Goal: Transaction & Acquisition: Obtain resource

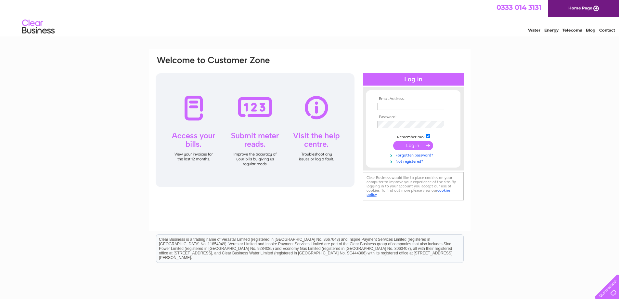
type input "[EMAIL_ADDRESS][DOMAIN_NAME]"
click at [409, 145] on input "submit" at bounding box center [413, 145] width 40 height 9
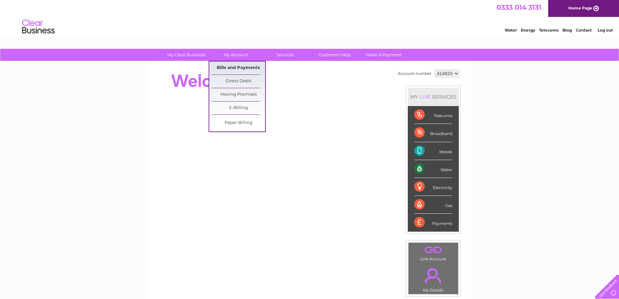
click at [237, 64] on link "Bills and Payments" at bounding box center [239, 67] width 54 height 13
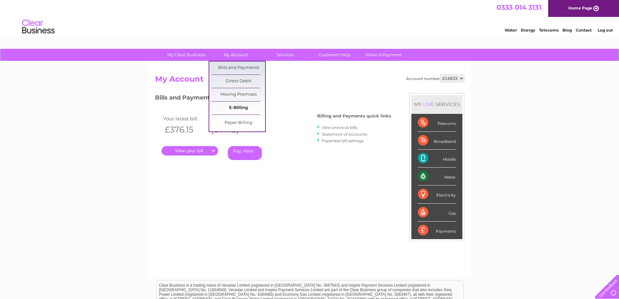
click at [232, 112] on link "E-Billing" at bounding box center [239, 107] width 54 height 13
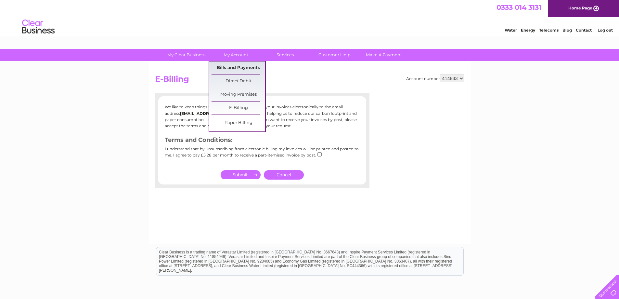
click at [245, 63] on link "Bills and Payments" at bounding box center [239, 67] width 54 height 13
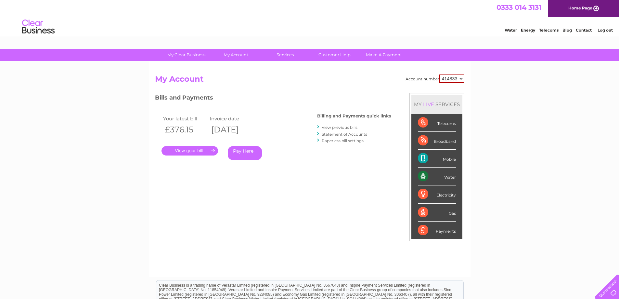
click at [326, 127] on link "View previous bills" at bounding box center [340, 127] width 36 height 5
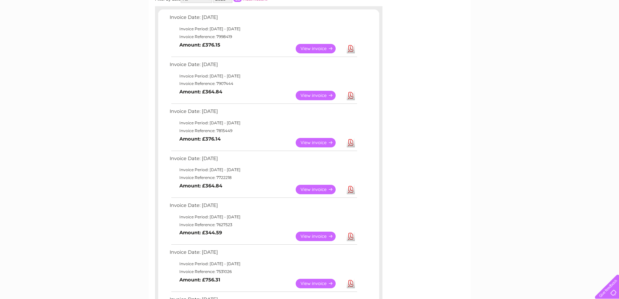
scroll to position [111, 0]
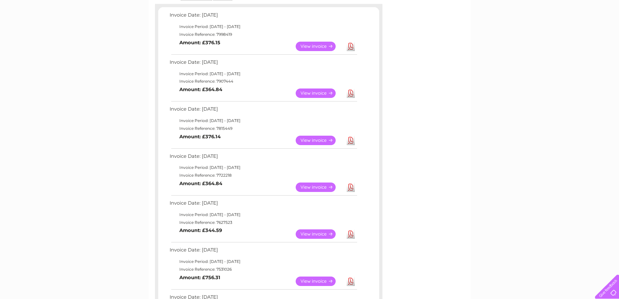
click at [315, 187] on link "View" at bounding box center [320, 186] width 48 height 9
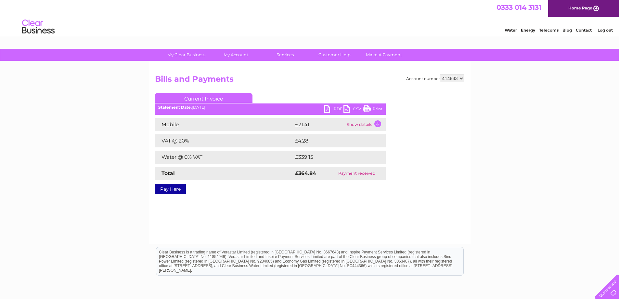
click at [333, 108] on link "PDF" at bounding box center [333, 109] width 19 height 9
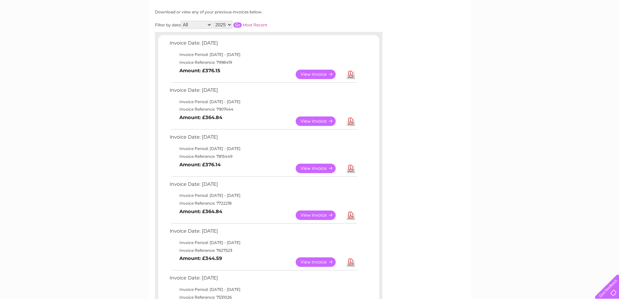
scroll to position [75, 0]
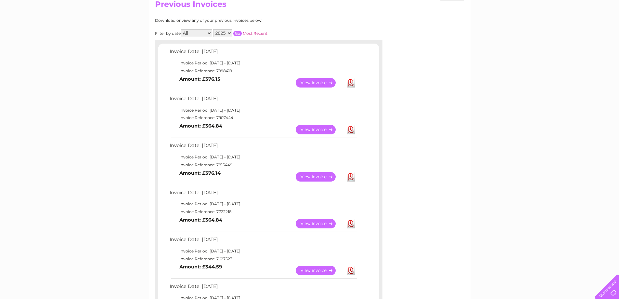
click at [350, 177] on link "Download" at bounding box center [351, 176] width 8 height 9
click at [348, 131] on link "Download" at bounding box center [351, 129] width 8 height 9
click at [352, 81] on link "Download" at bounding box center [351, 82] width 8 height 9
